Goal: Task Accomplishment & Management: Manage account settings

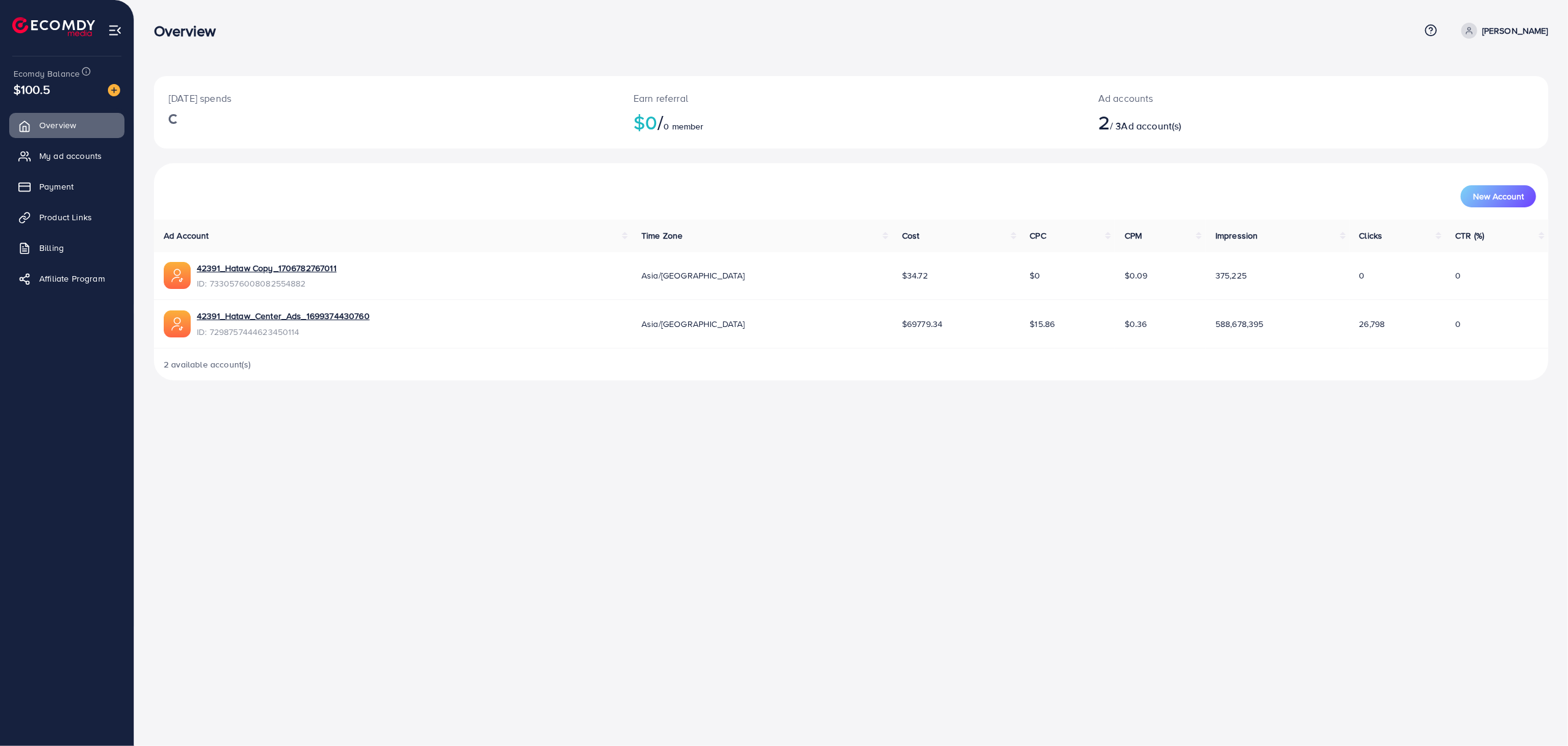
click at [703, 524] on div "Overview Help Center Contact Support Term and policy About Us Kaywan Khalid Pro…" at bounding box center [784, 373] width 1568 height 746
click at [55, 180] on span "Payment" at bounding box center [59, 186] width 34 height 13
